Goal: Information Seeking & Learning: Learn about a topic

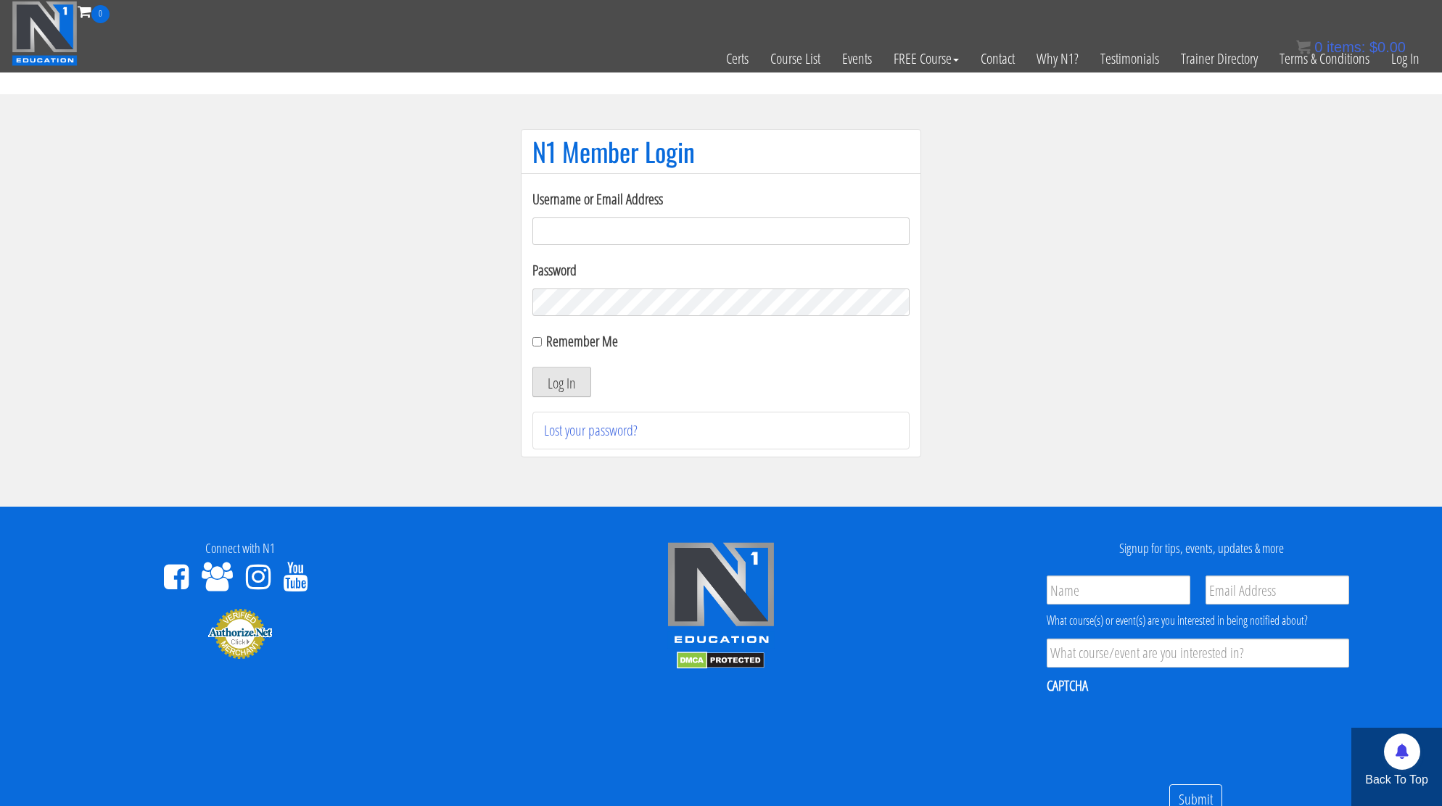
type input "kortney.riedy-2815"
click at [566, 381] on button "Log In" at bounding box center [561, 382] width 59 height 30
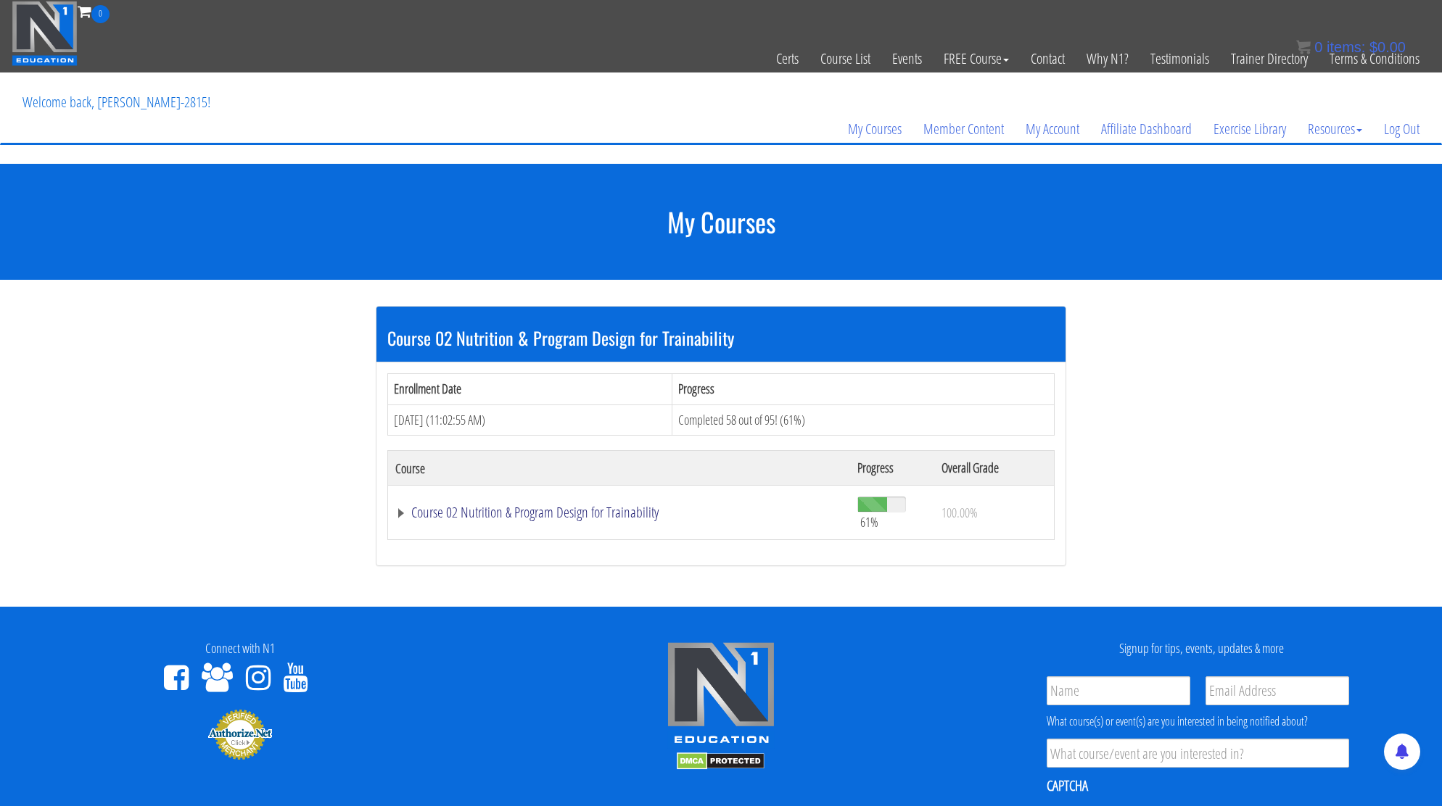
click at [439, 514] on link "Course 02 Nutrition & Program Design for Trainability" at bounding box center [618, 512] width 447 height 15
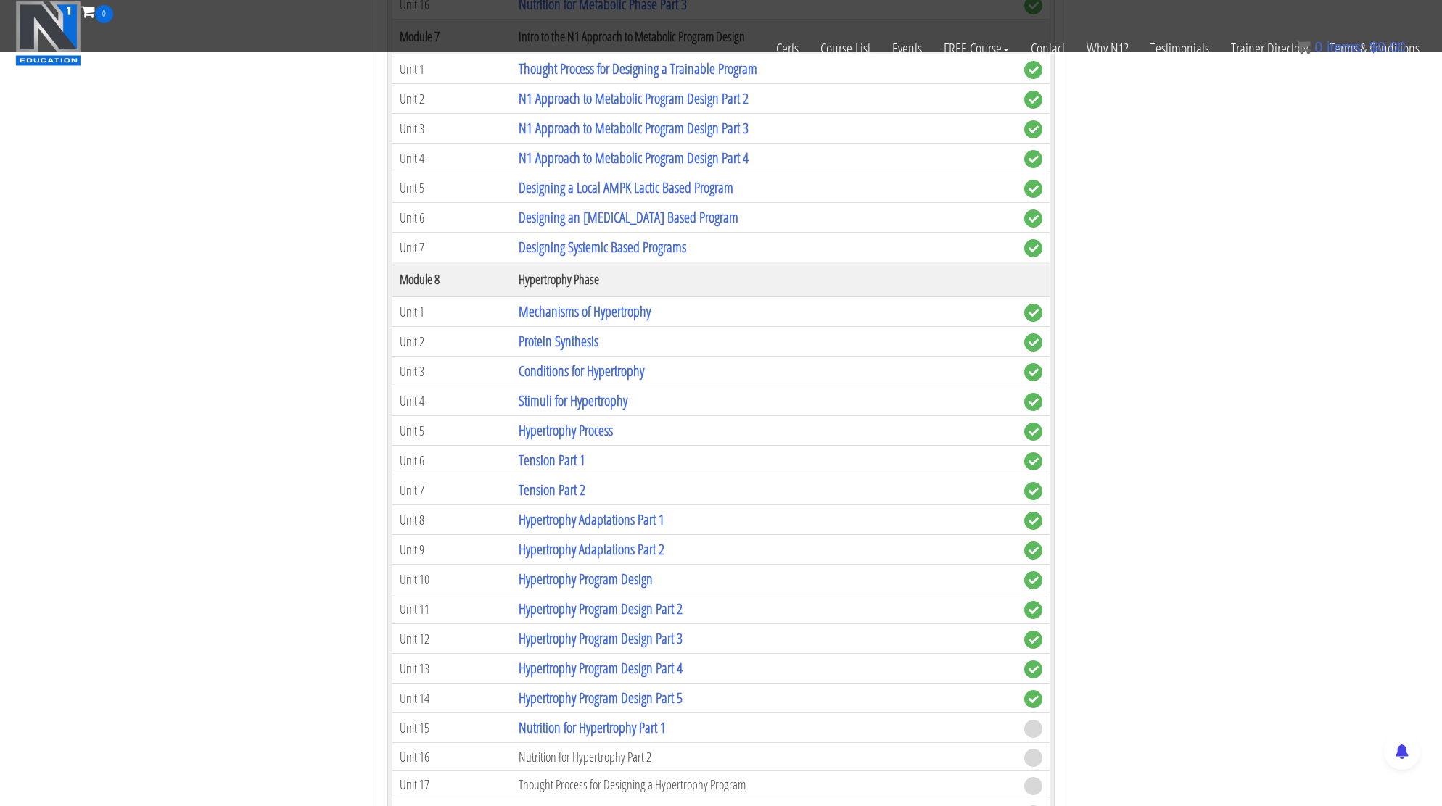
scroll to position [1776, 0]
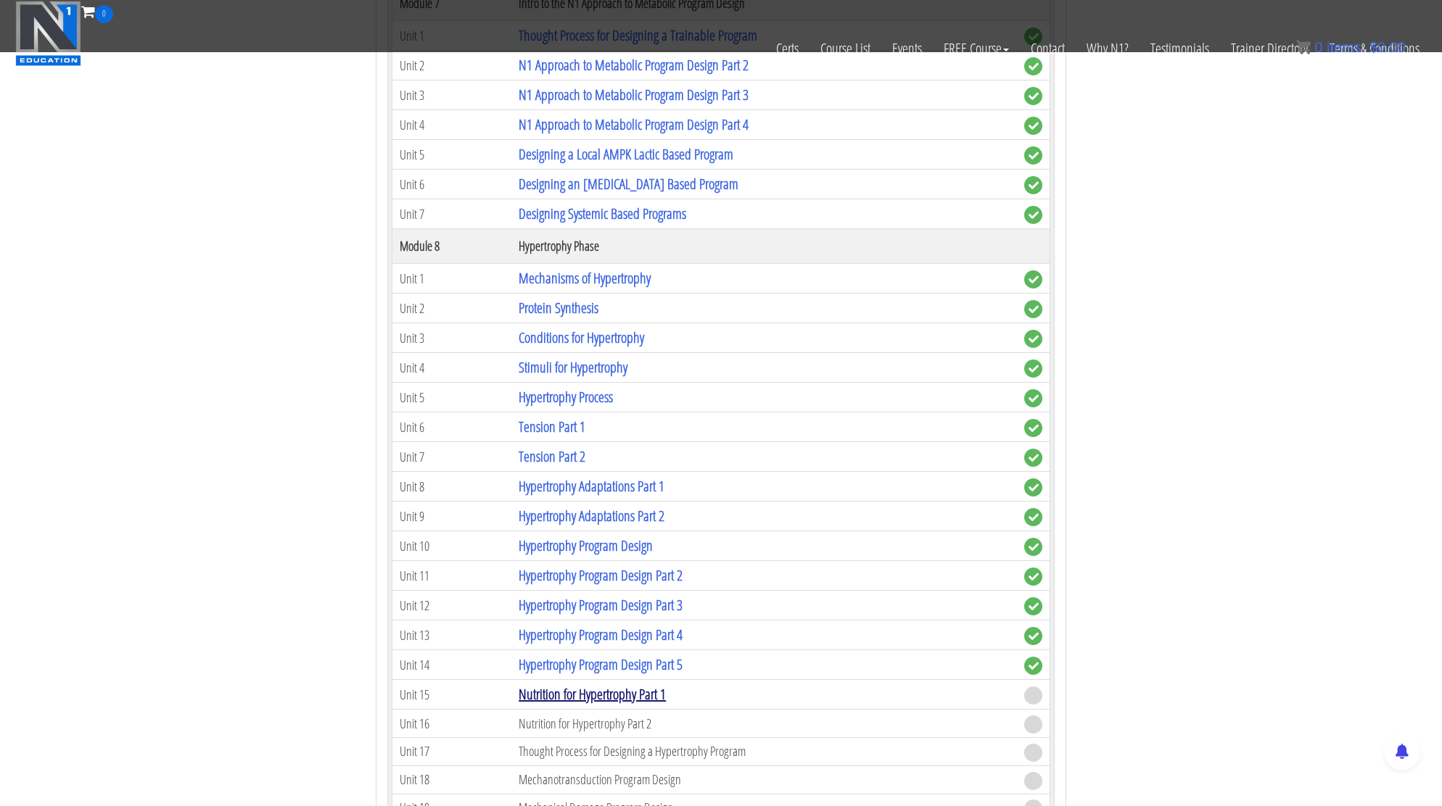
click at [568, 689] on link "Nutrition for Hypertrophy Part 1" at bounding box center [591, 695] width 147 height 20
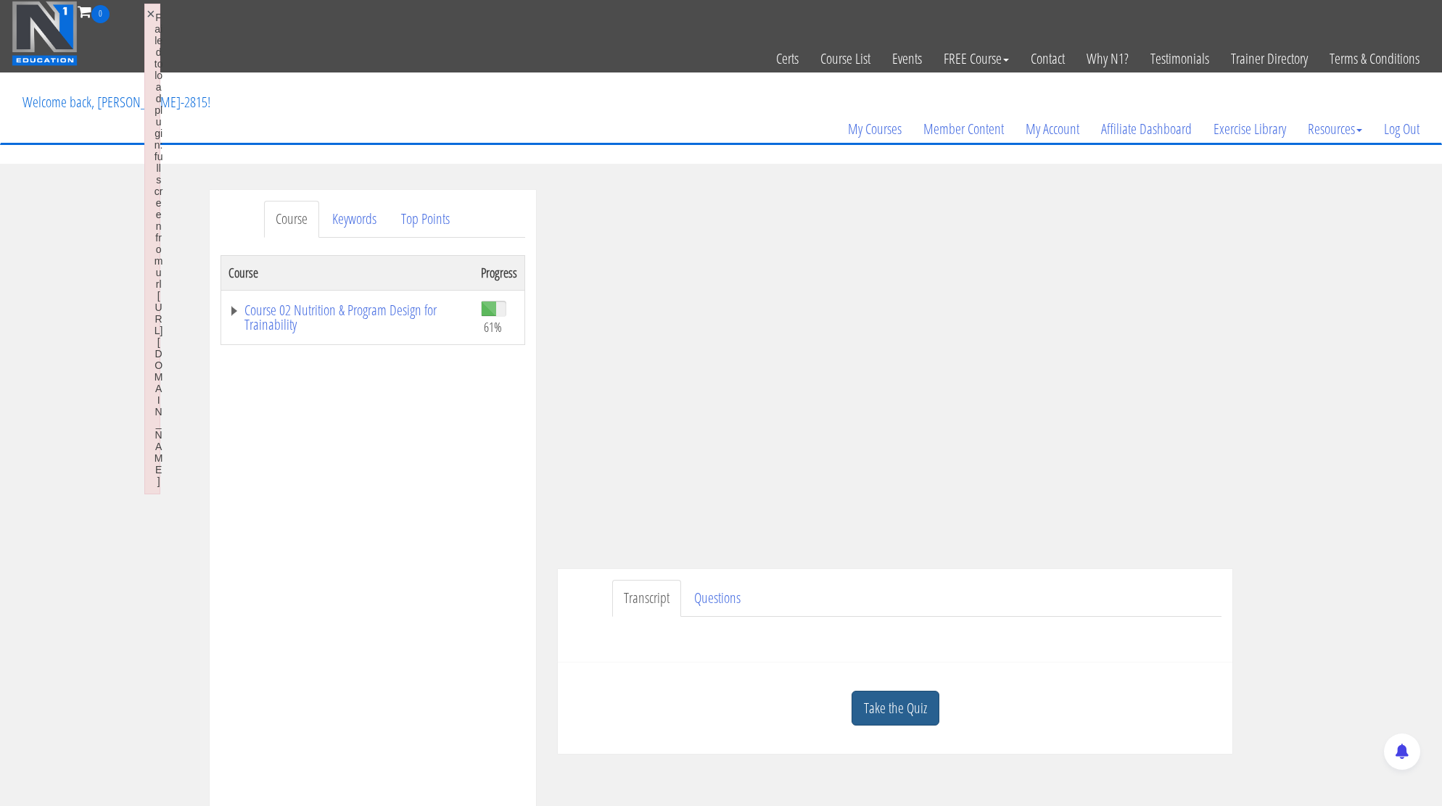
click at [904, 706] on link "Take the Quiz" at bounding box center [895, 709] width 88 height 36
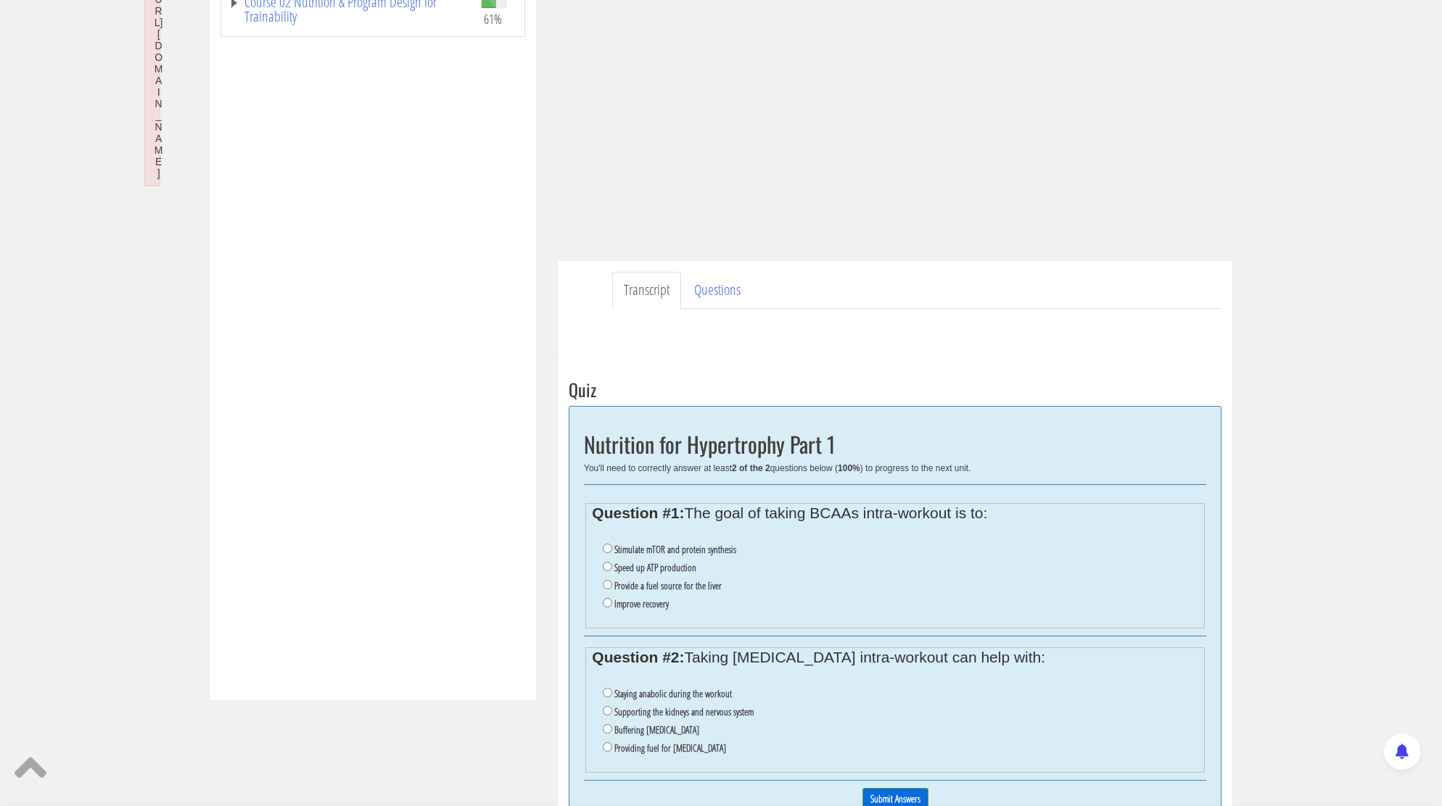
scroll to position [310, 0]
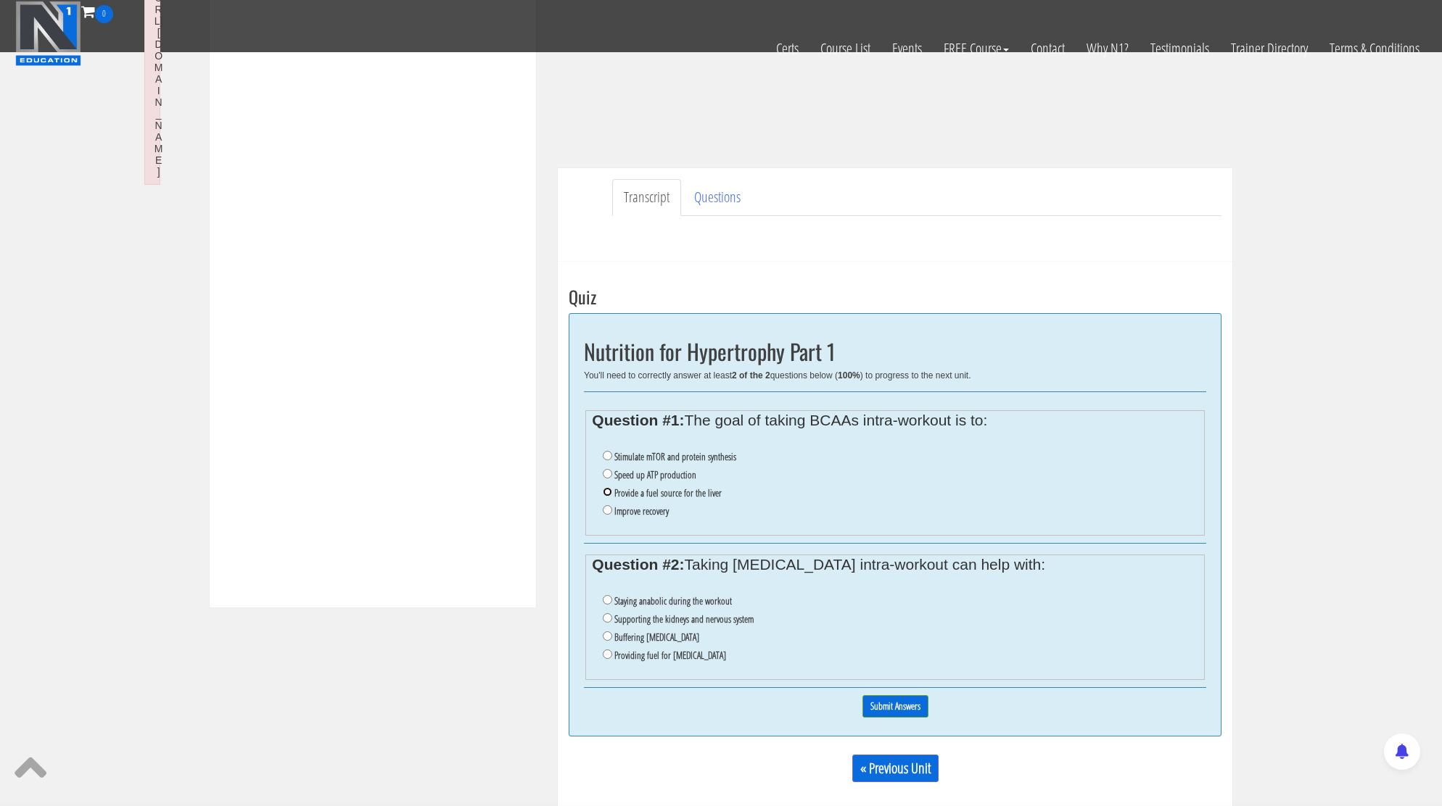
click at [608, 495] on input "Provide a fuel source for the liver" at bounding box center [607, 491] width 9 height 9
radio input "true"
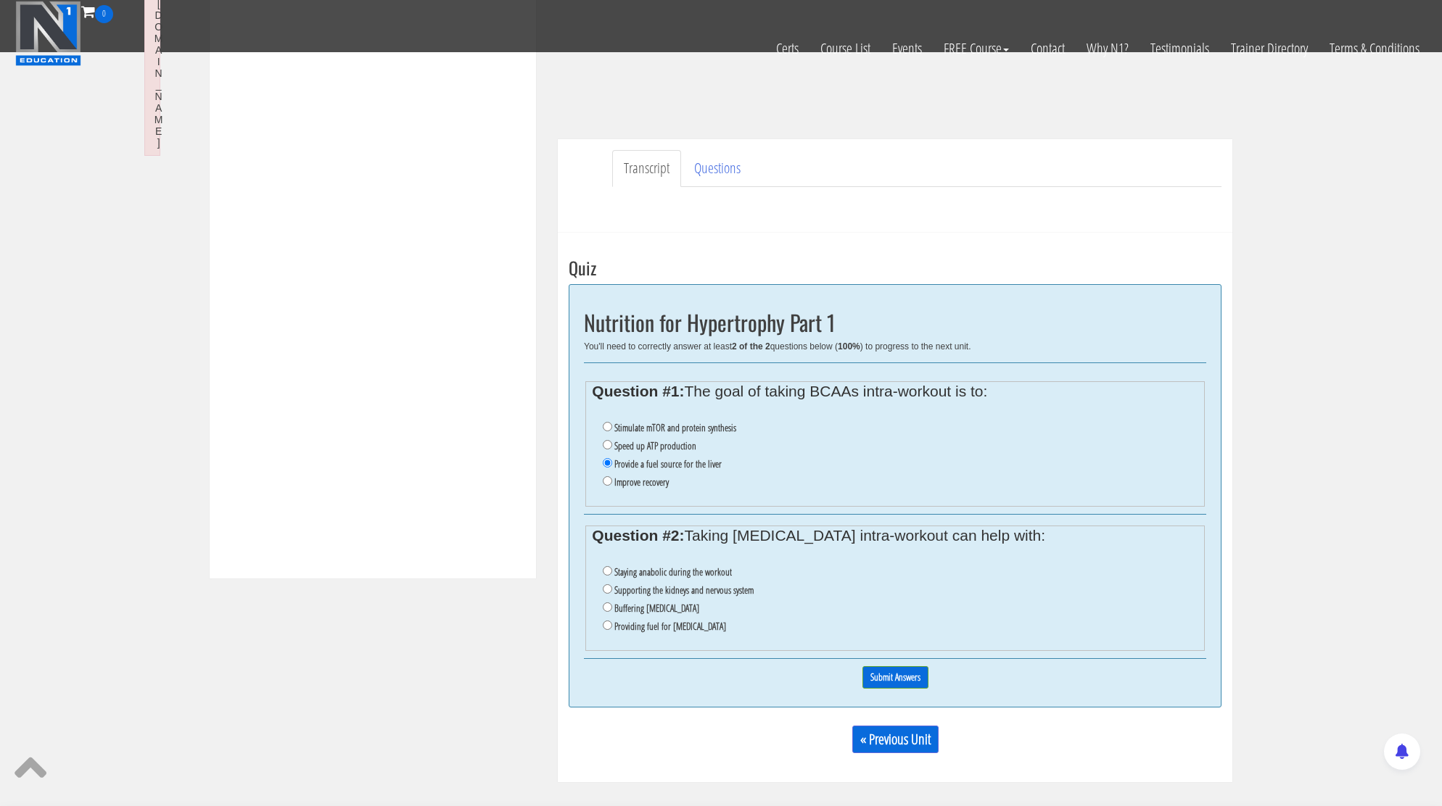
click at [613, 591] on li "Supporting the kidneys and nervous system" at bounding box center [900, 591] width 595 height 18
click at [611, 590] on input "Supporting the kidneys and nervous system" at bounding box center [607, 588] width 9 height 9
radio input "true"
click at [900, 679] on input "Submit Answers" at bounding box center [895, 677] width 66 height 22
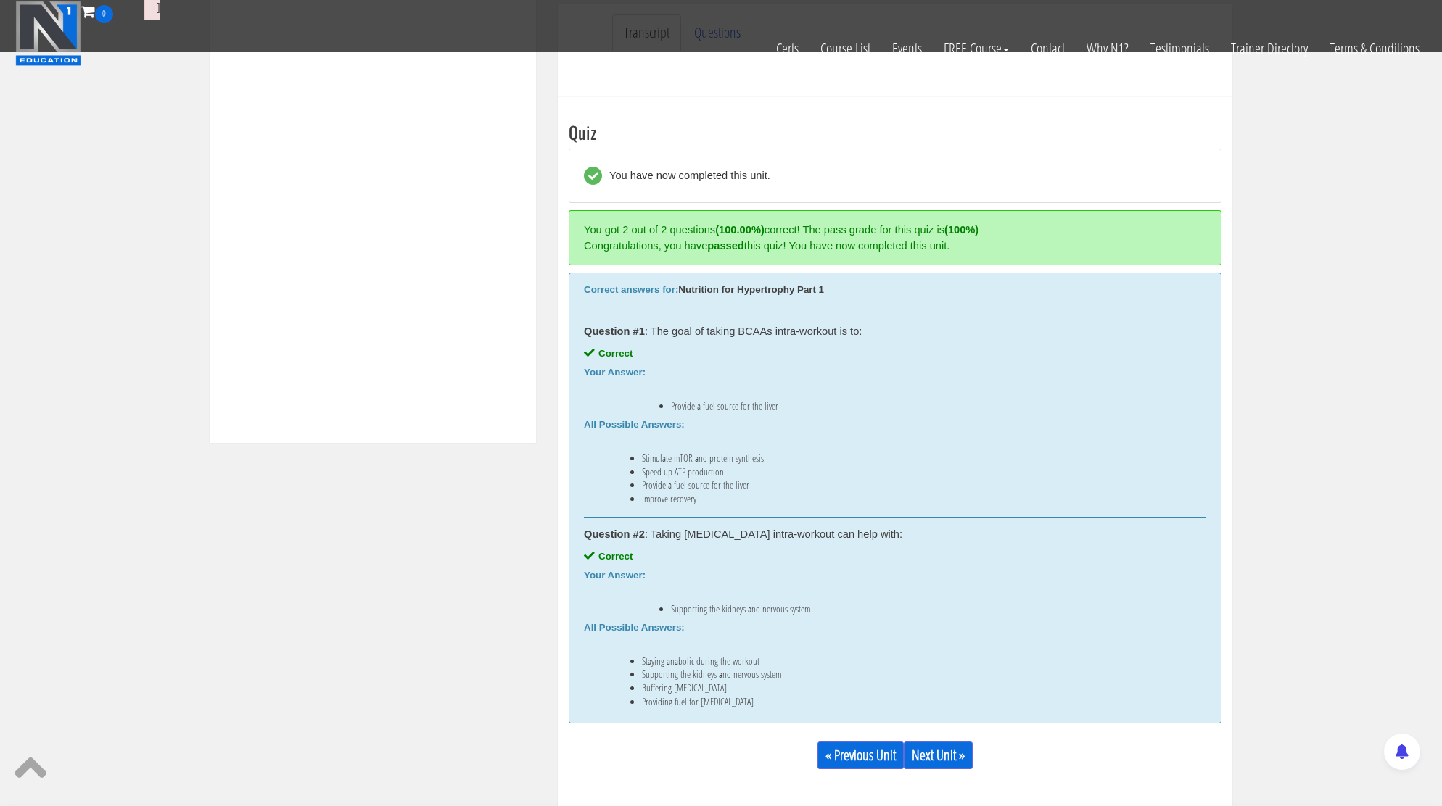
scroll to position [550, 0]
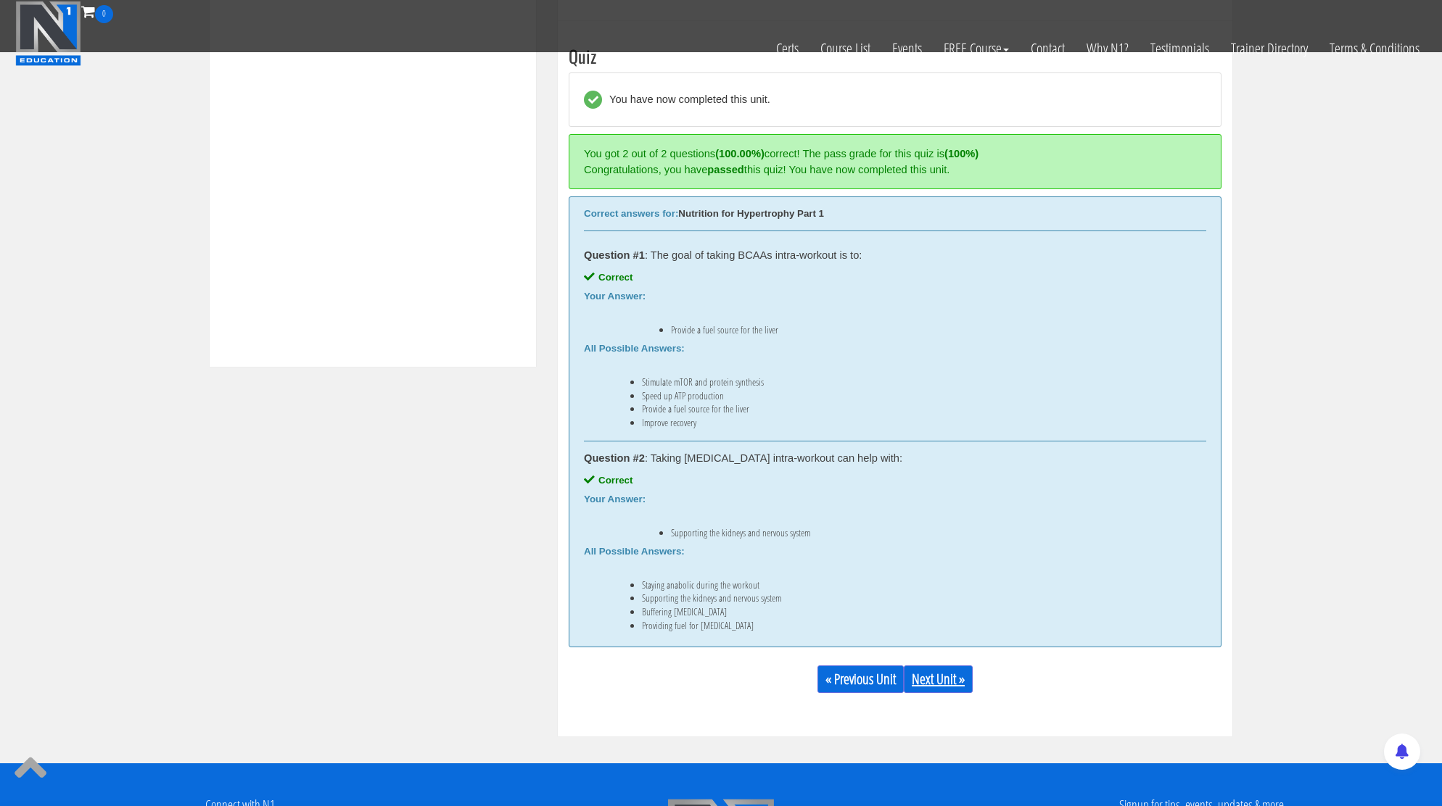
click at [933, 678] on link "Next Unit »" at bounding box center [938, 680] width 69 height 28
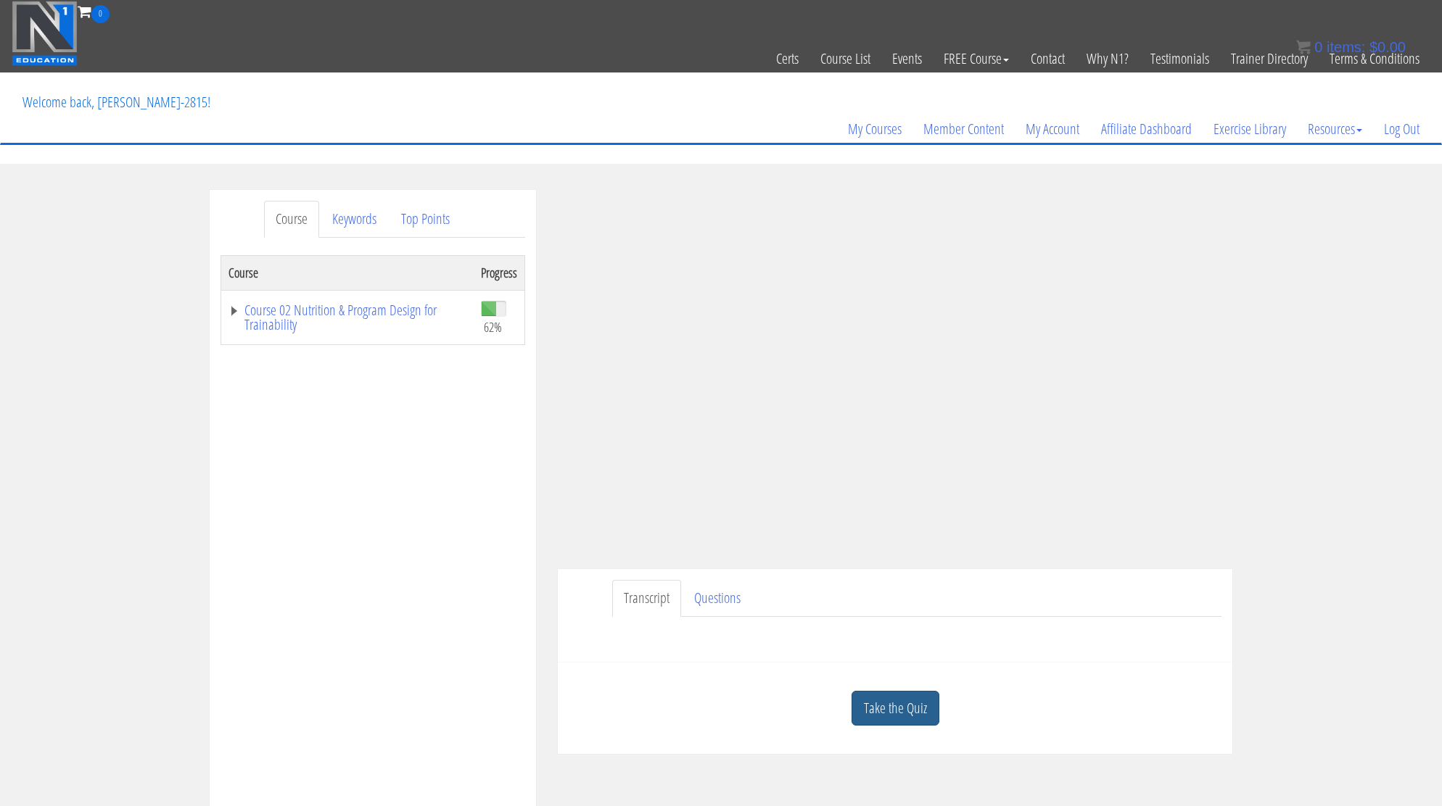
click at [888, 704] on link "Take the Quiz" at bounding box center [895, 709] width 88 height 36
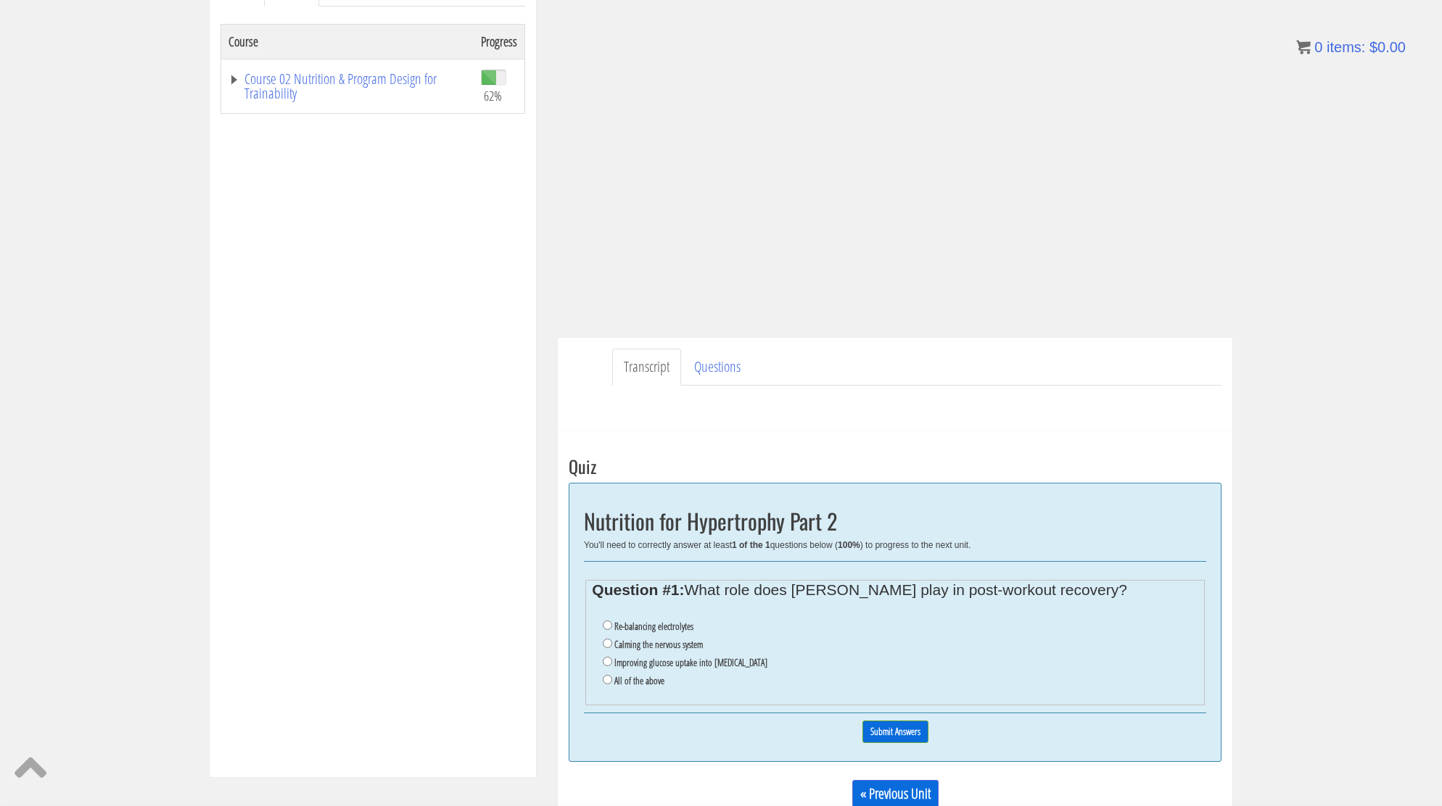
scroll to position [260, 0]
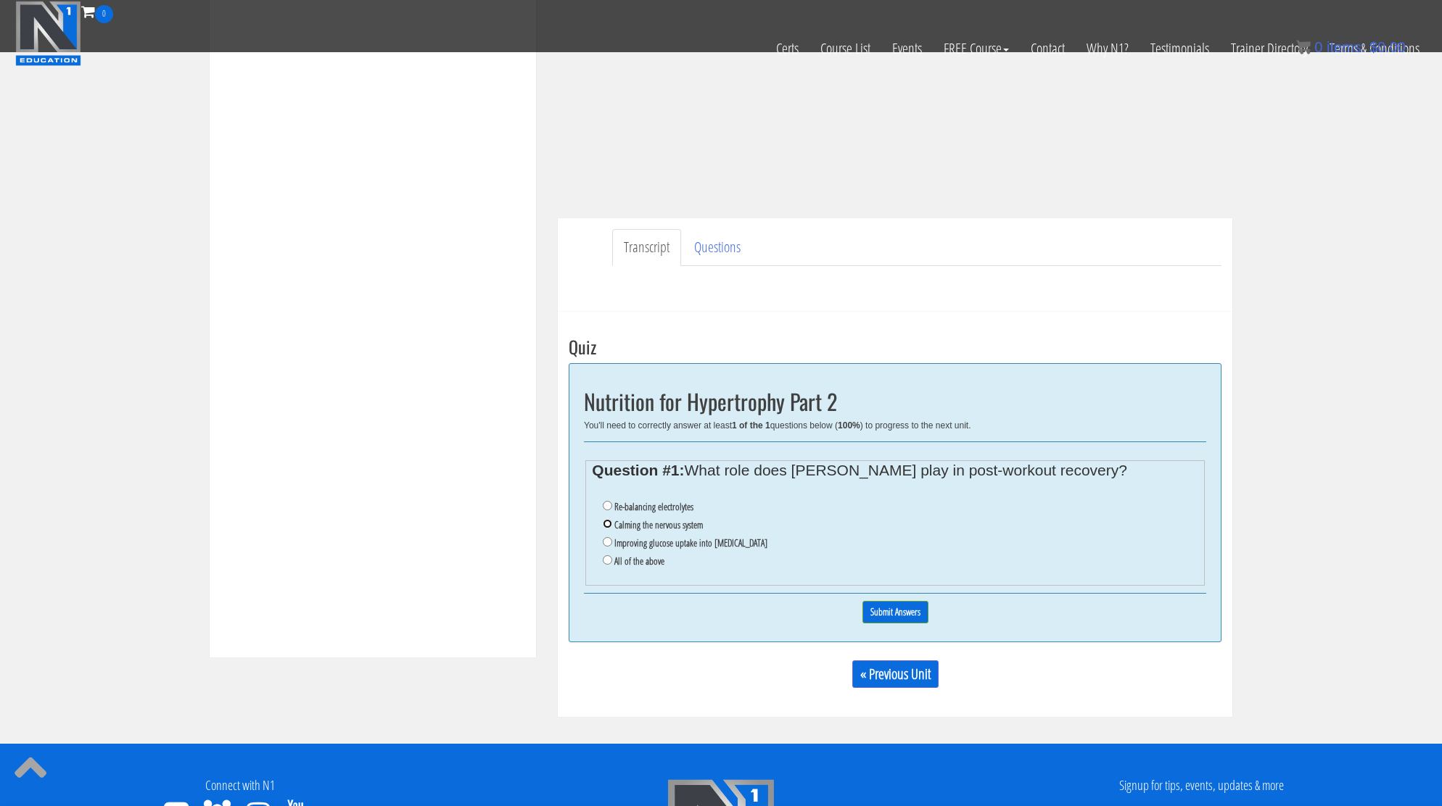
click at [608, 526] on input "Calming the nervous system" at bounding box center [607, 523] width 9 height 9
radio input "true"
click at [875, 614] on input "Submit Answers" at bounding box center [895, 612] width 66 height 22
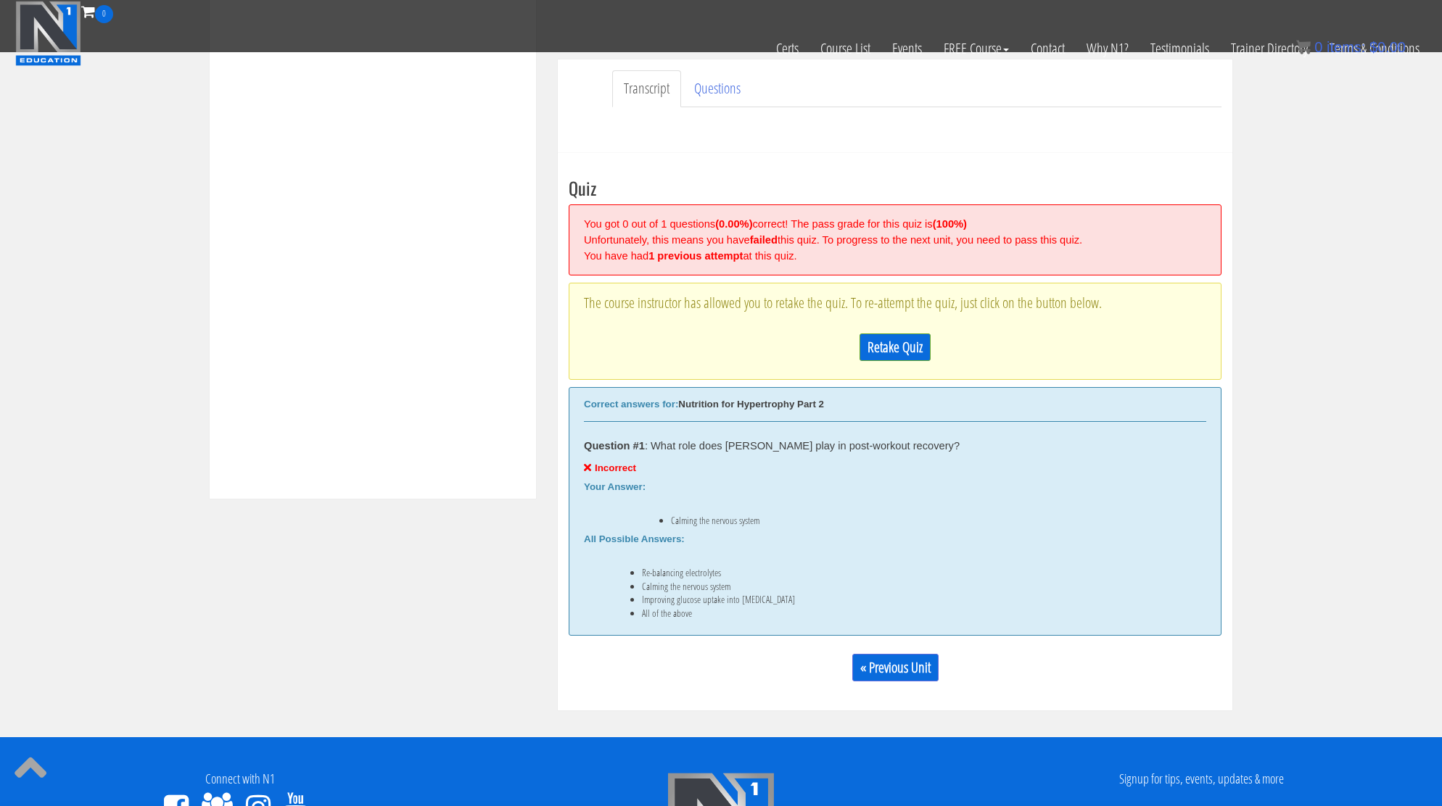
scroll to position [550, 0]
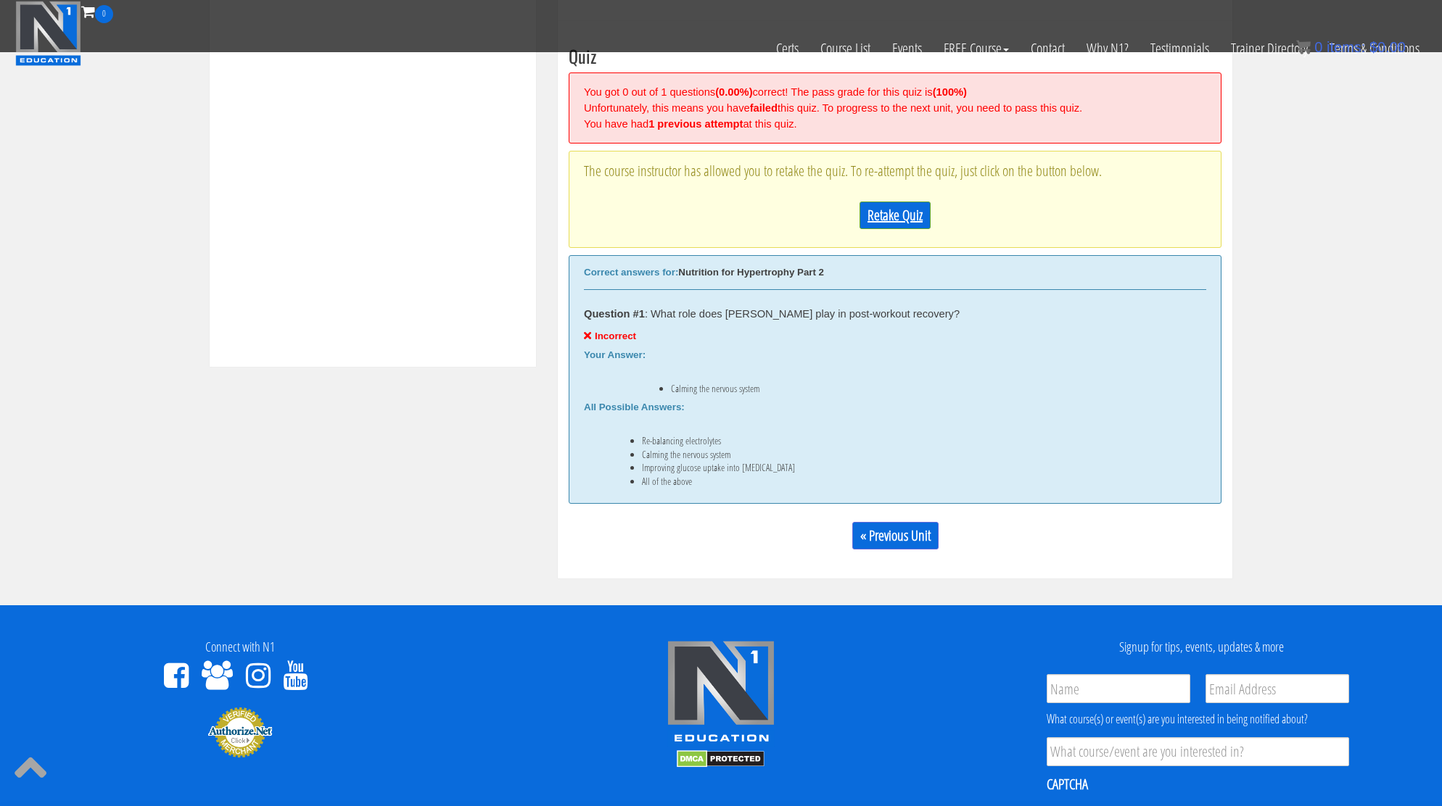
click at [906, 220] on link "Retake Quiz" at bounding box center [894, 216] width 71 height 28
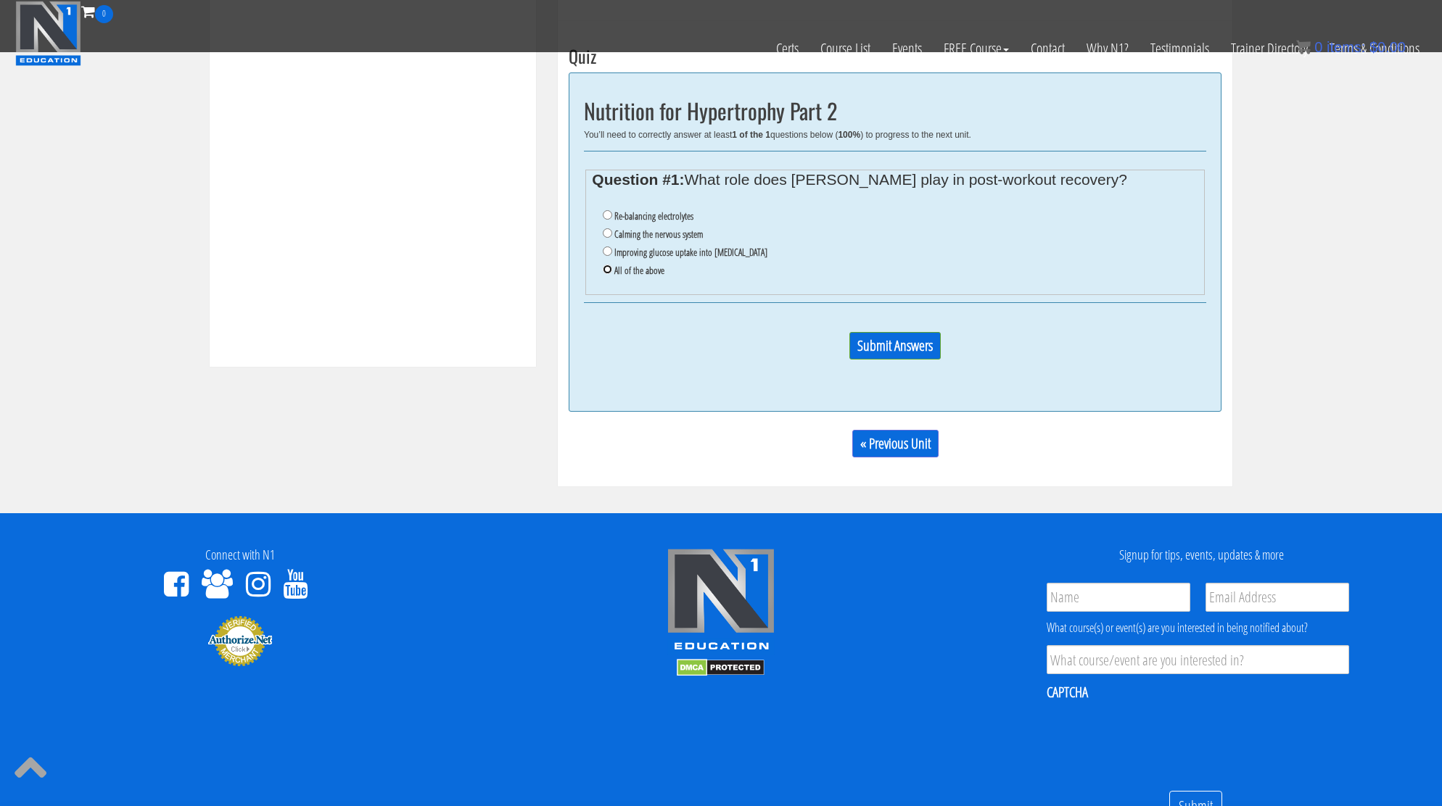
click at [610, 273] on input "All of the above" at bounding box center [607, 269] width 9 height 9
radio input "true"
click at [907, 355] on input "Submit Answers" at bounding box center [894, 346] width 91 height 28
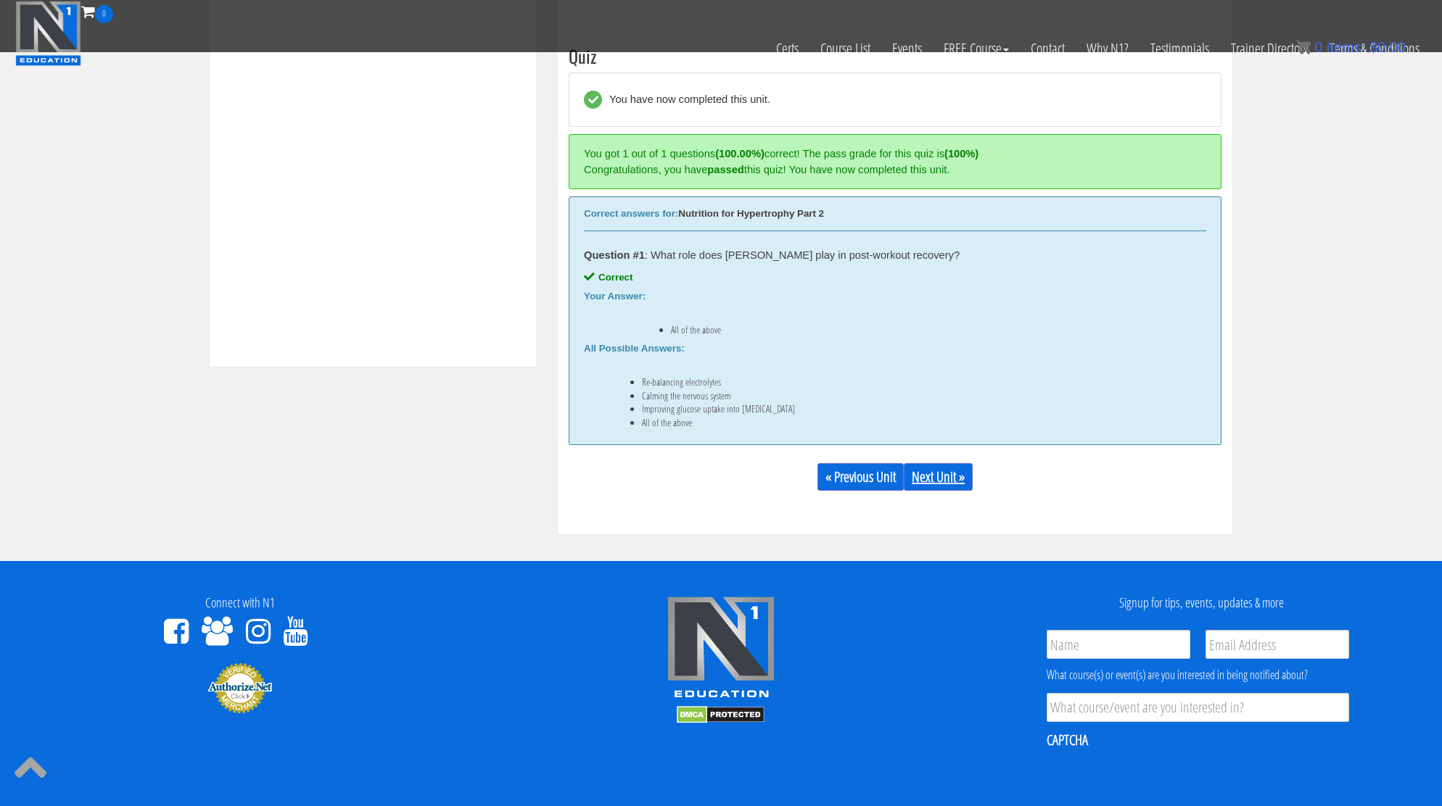
click at [939, 474] on link "Next Unit »" at bounding box center [938, 477] width 69 height 28
